Goal: Subscribe to service/newsletter

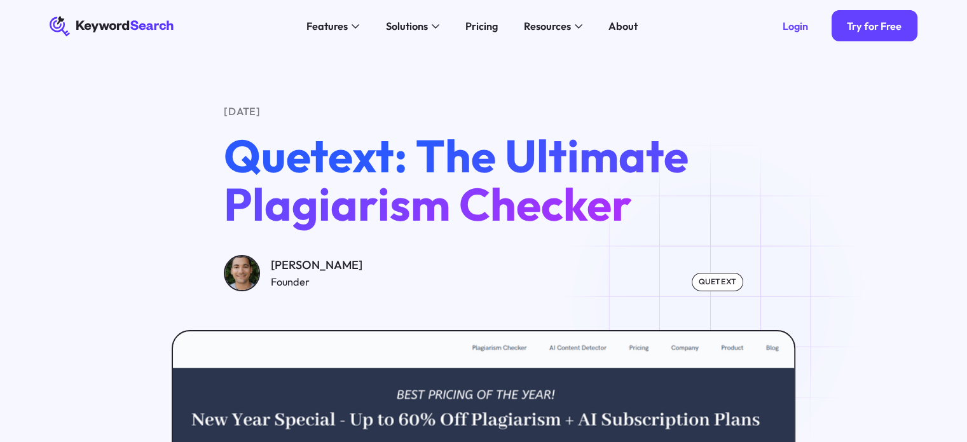
click at [720, 285] on div "quetext" at bounding box center [717, 282] width 51 height 18
click at [720, 282] on div "quetext" at bounding box center [717, 282] width 51 height 18
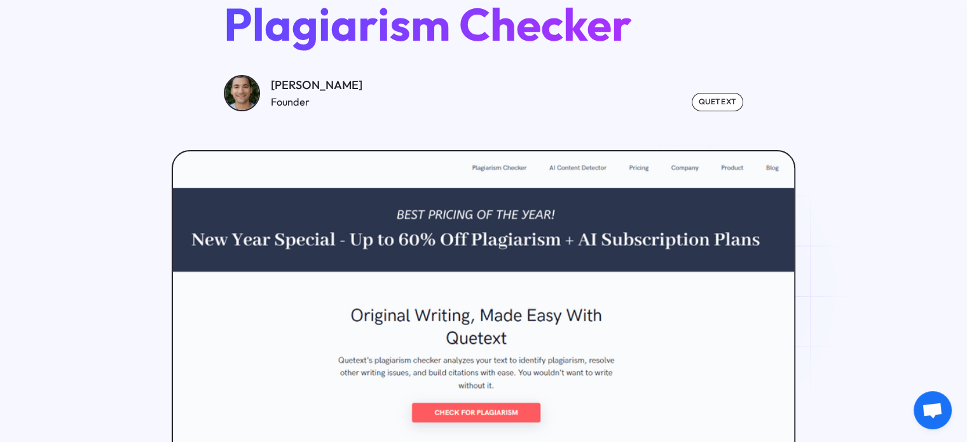
scroll to position [191, 0]
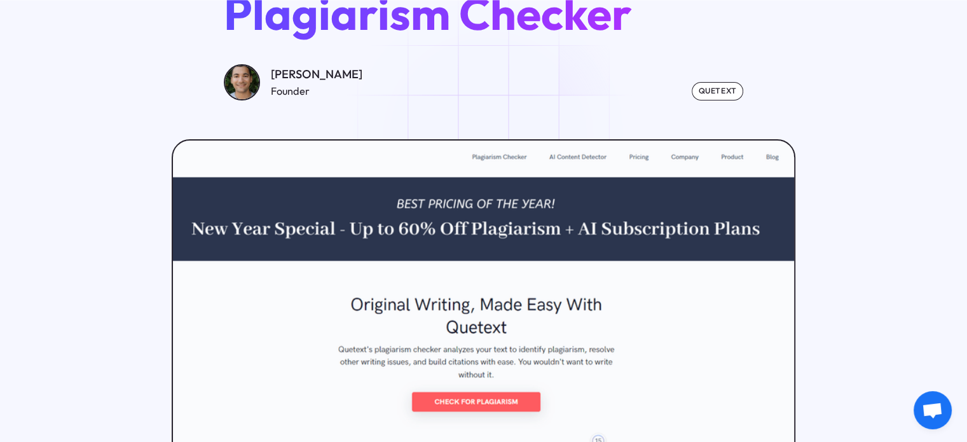
click at [484, 402] on img at bounding box center [483, 311] width 627 height 344
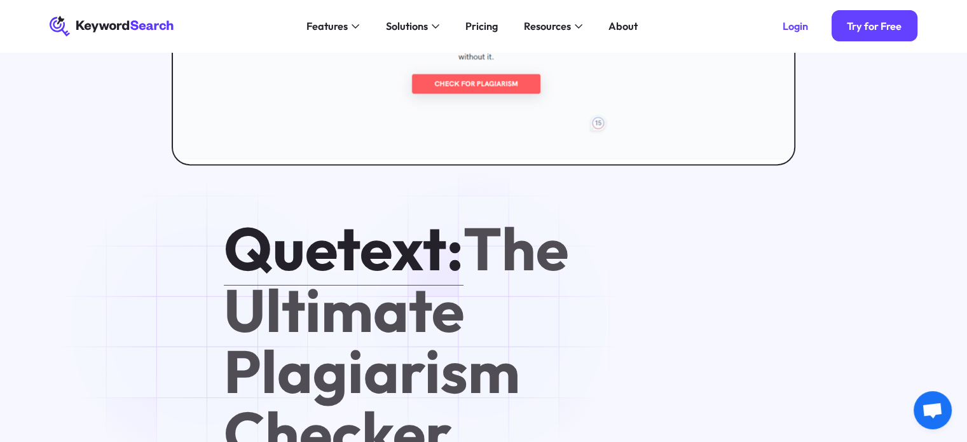
scroll to position [254, 0]
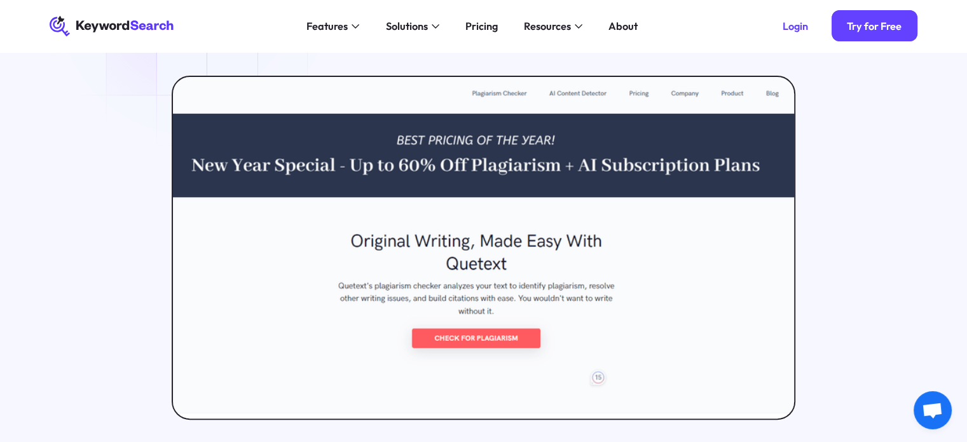
click at [468, 265] on img at bounding box center [483, 247] width 627 height 344
click at [864, 28] on div "Try for Free" at bounding box center [874, 26] width 55 height 13
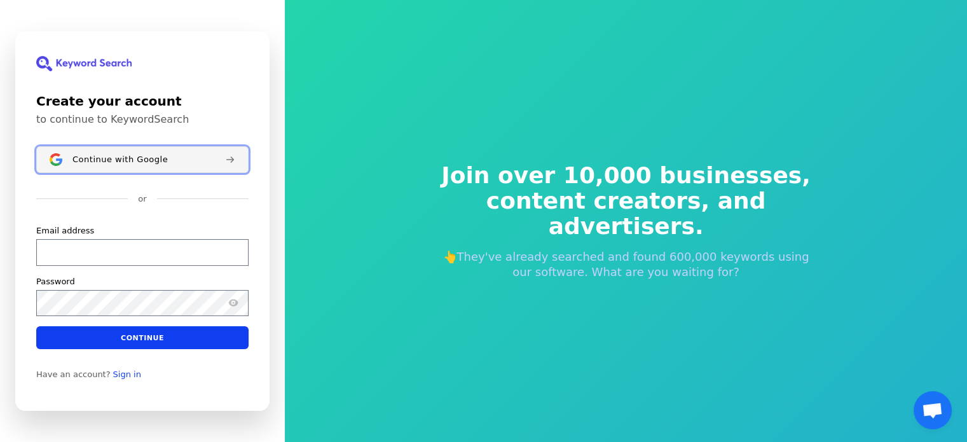
click at [111, 159] on span "Continue with Google" at bounding box center [119, 159] width 95 height 10
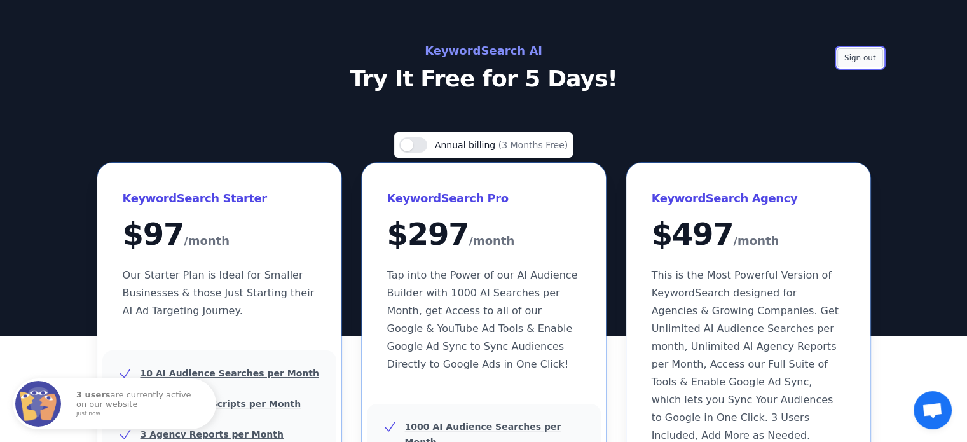
click at [861, 53] on button "Sign out" at bounding box center [860, 57] width 46 height 19
